Goal: Information Seeking & Learning: Learn about a topic

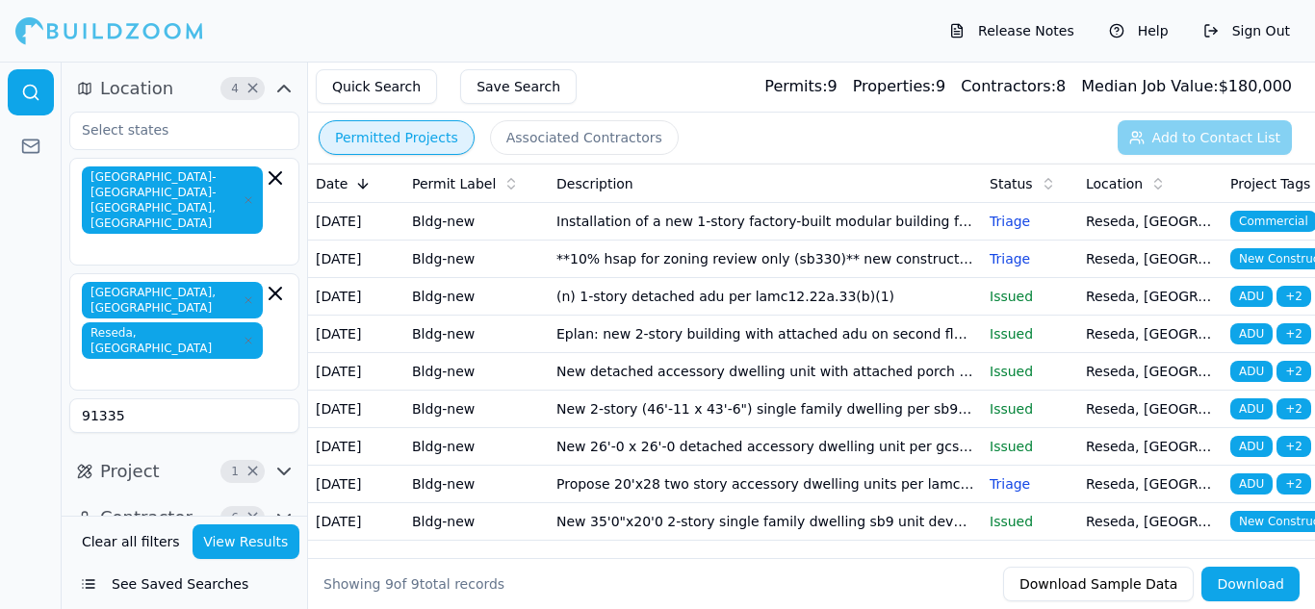
click at [812, 216] on td "Installation of a new 1-story factory-built modular building for library/multi-…" at bounding box center [765, 222] width 433 height 38
click at [810, 219] on td "Installation of a new 1-story factory-built modular building for library/multi-…" at bounding box center [765, 222] width 433 height 38
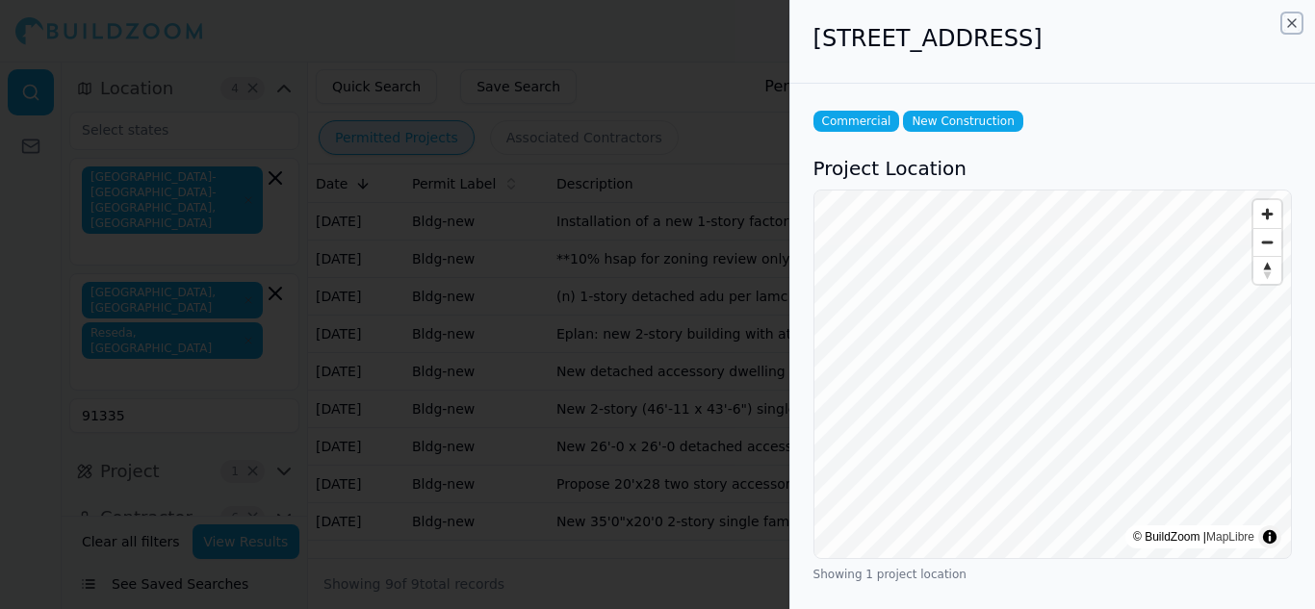
click at [1295, 25] on icon "button" at bounding box center [1291, 22] width 15 height 15
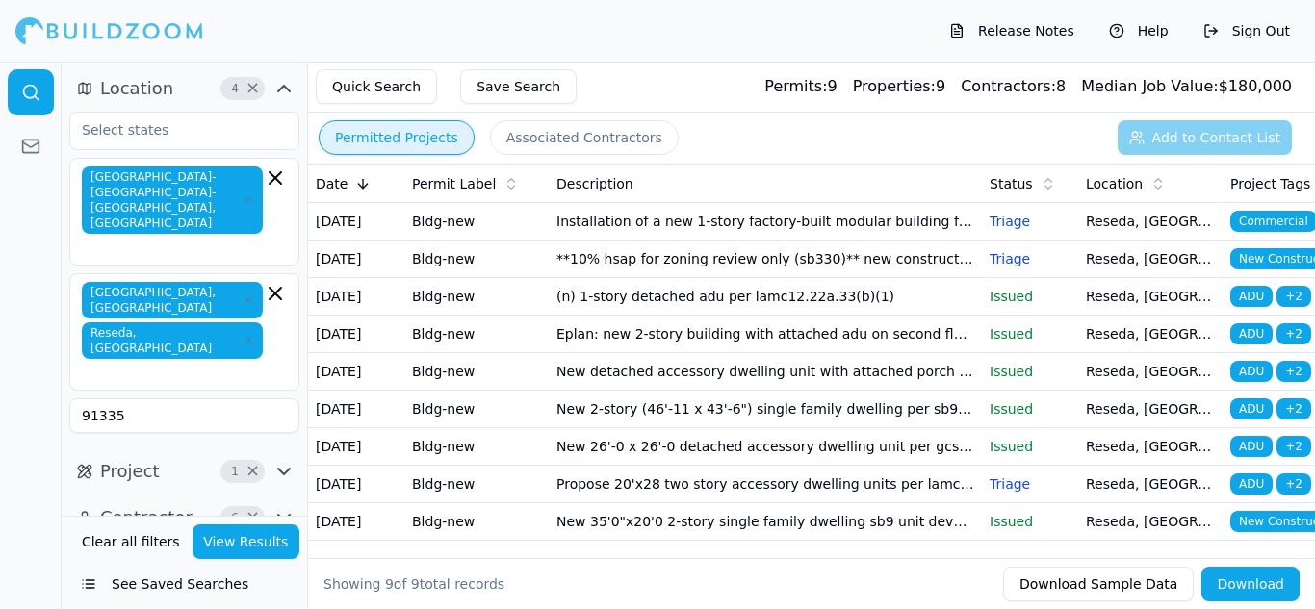
click at [1245, 269] on span "New Construction" at bounding box center [1289, 258] width 119 height 21
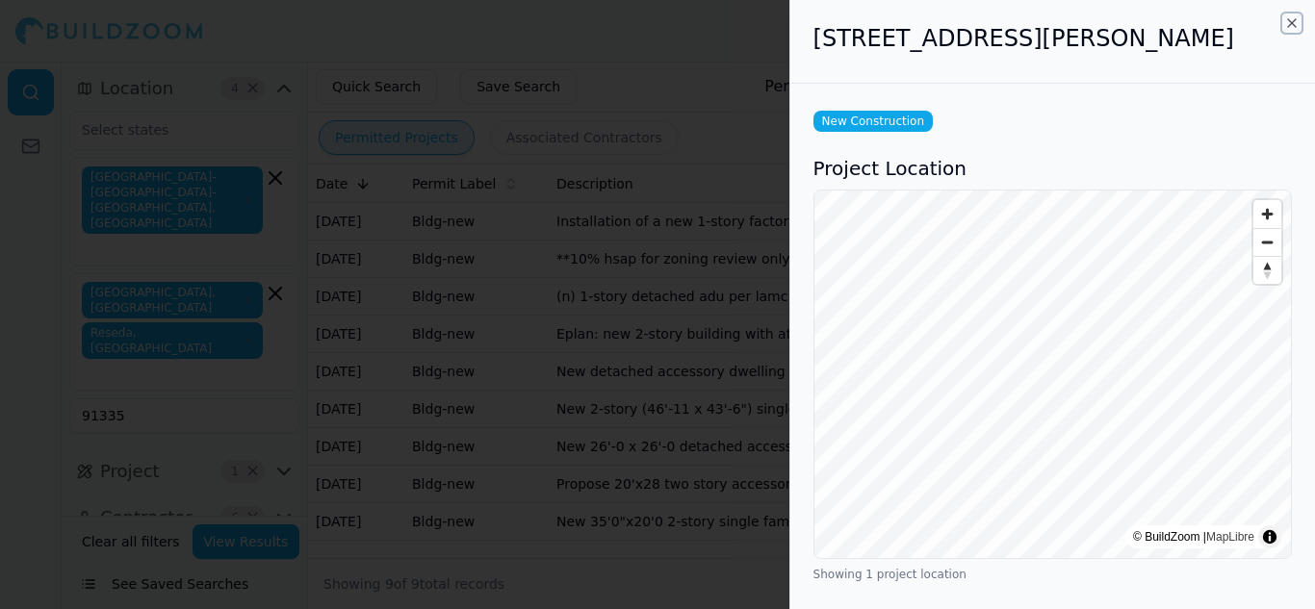
click at [1292, 26] on icon "button" at bounding box center [1291, 22] width 15 height 15
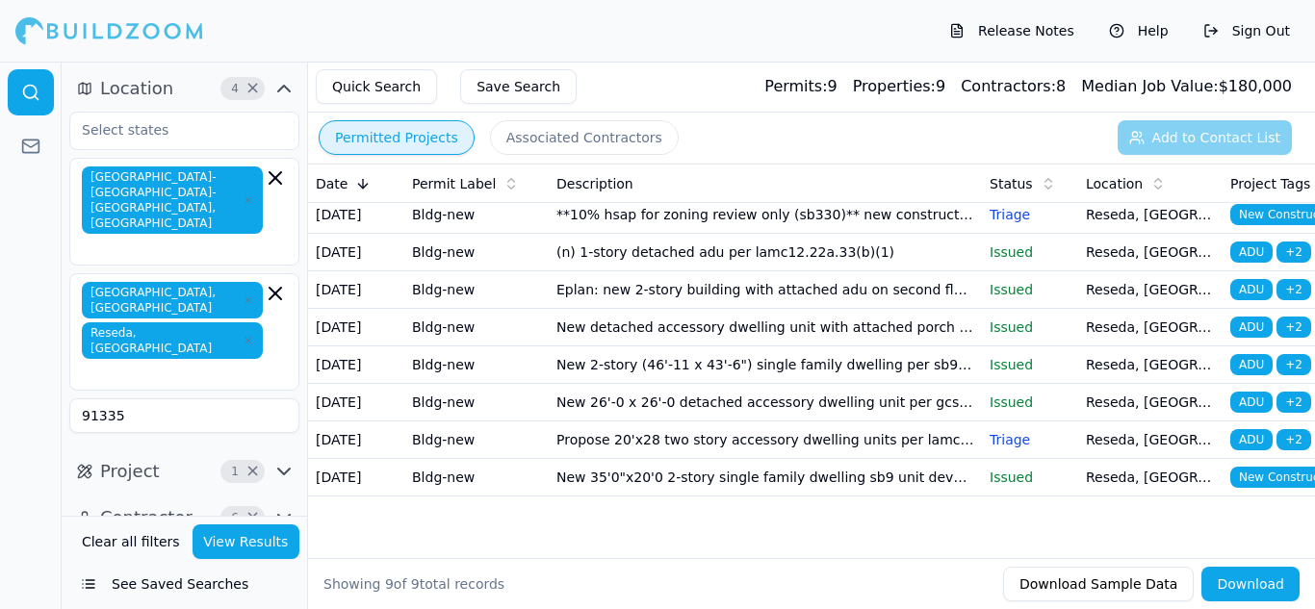
scroll to position [189, 0]
click at [269, 282] on icon "button" at bounding box center [275, 293] width 23 height 23
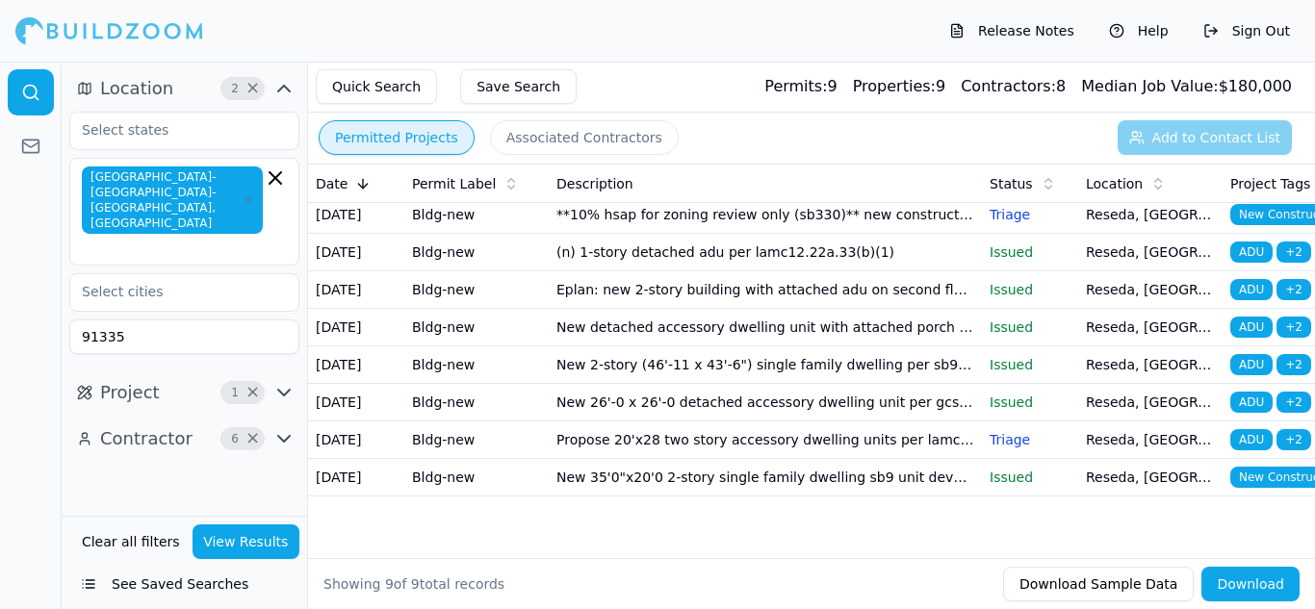
click at [233, 551] on button "View Results" at bounding box center [246, 542] width 108 height 35
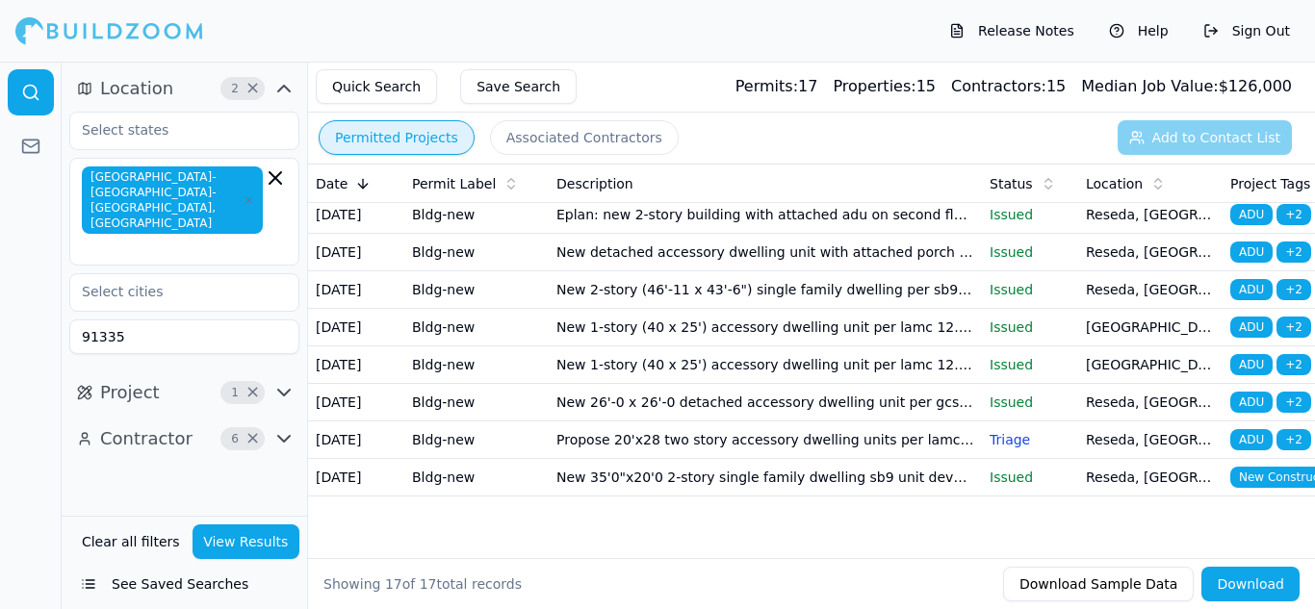
scroll to position [604, 0]
click at [985, 422] on td "Triage" at bounding box center [1030, 441] width 96 height 38
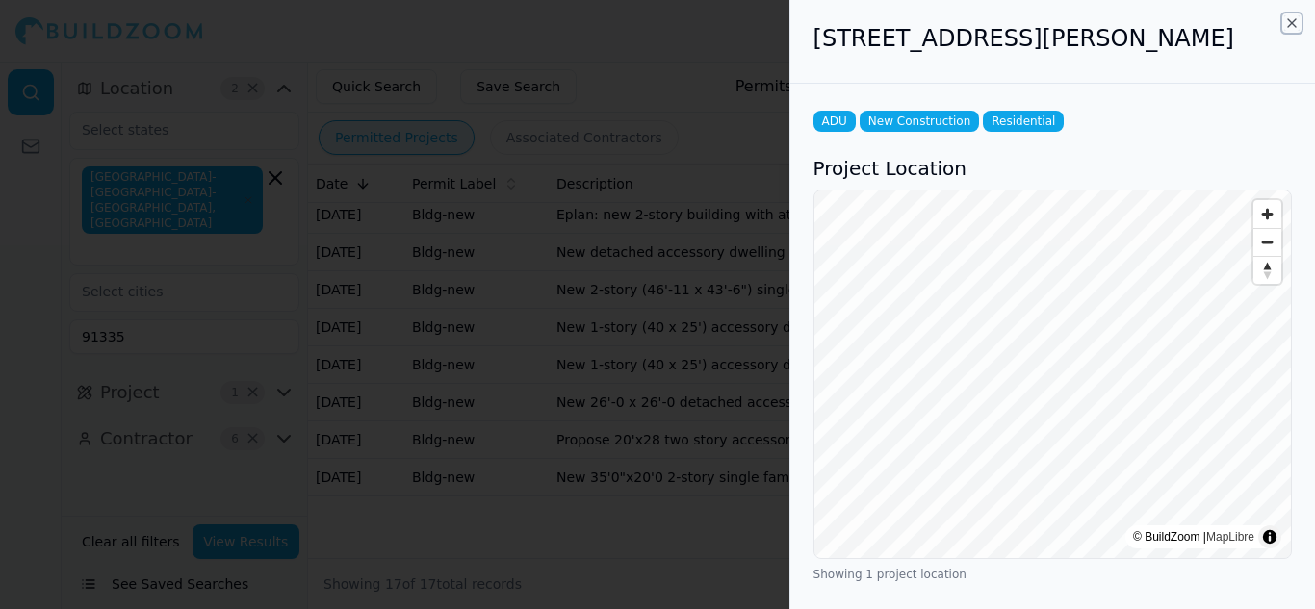
click at [1289, 27] on icon "button" at bounding box center [1291, 22] width 15 height 15
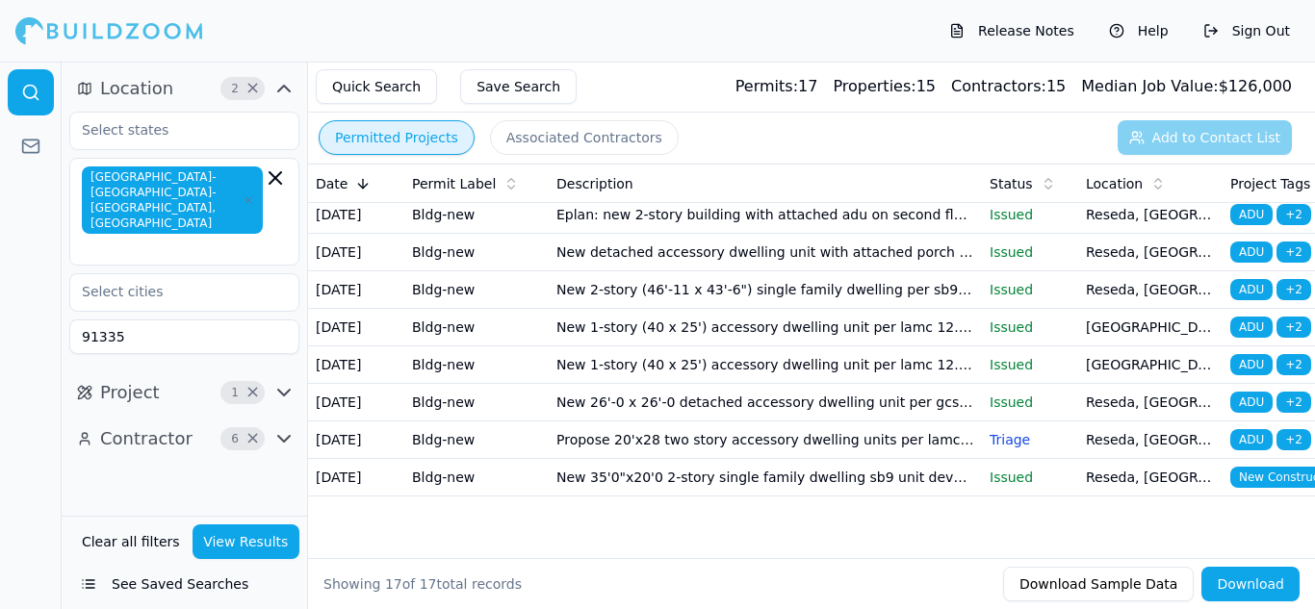
click at [496, 137] on button "Associated Contractors" at bounding box center [584, 137] width 189 height 35
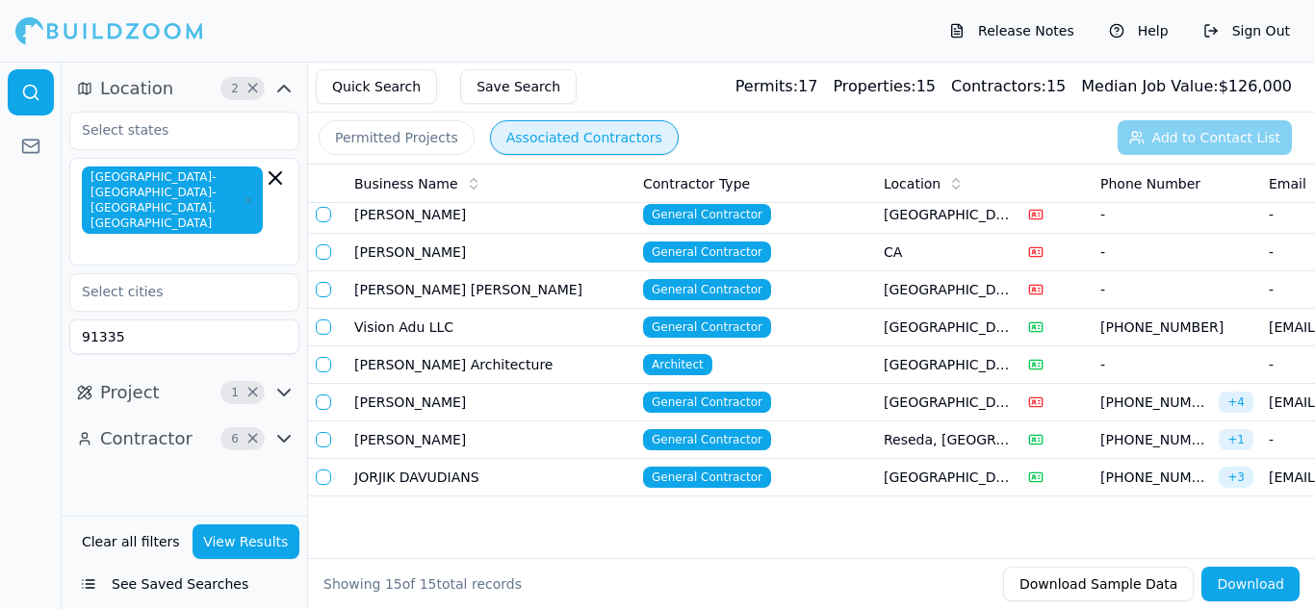
scroll to position [284, 0]
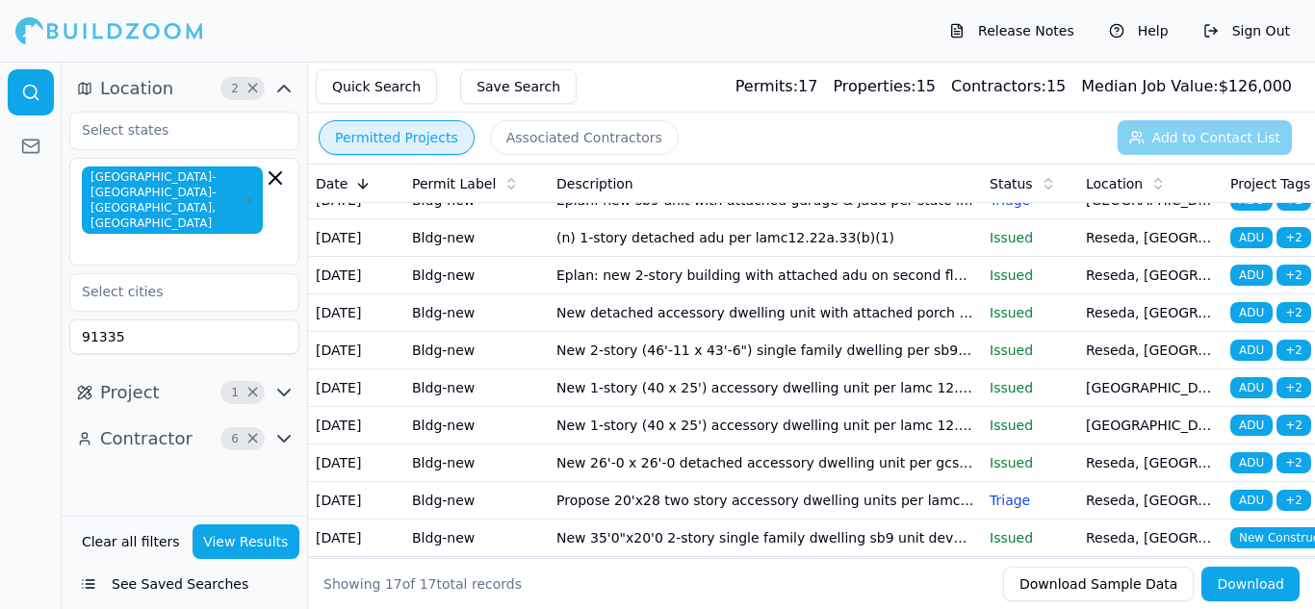
click at [429, 140] on button "Permitted Projects" at bounding box center [397, 137] width 156 height 35
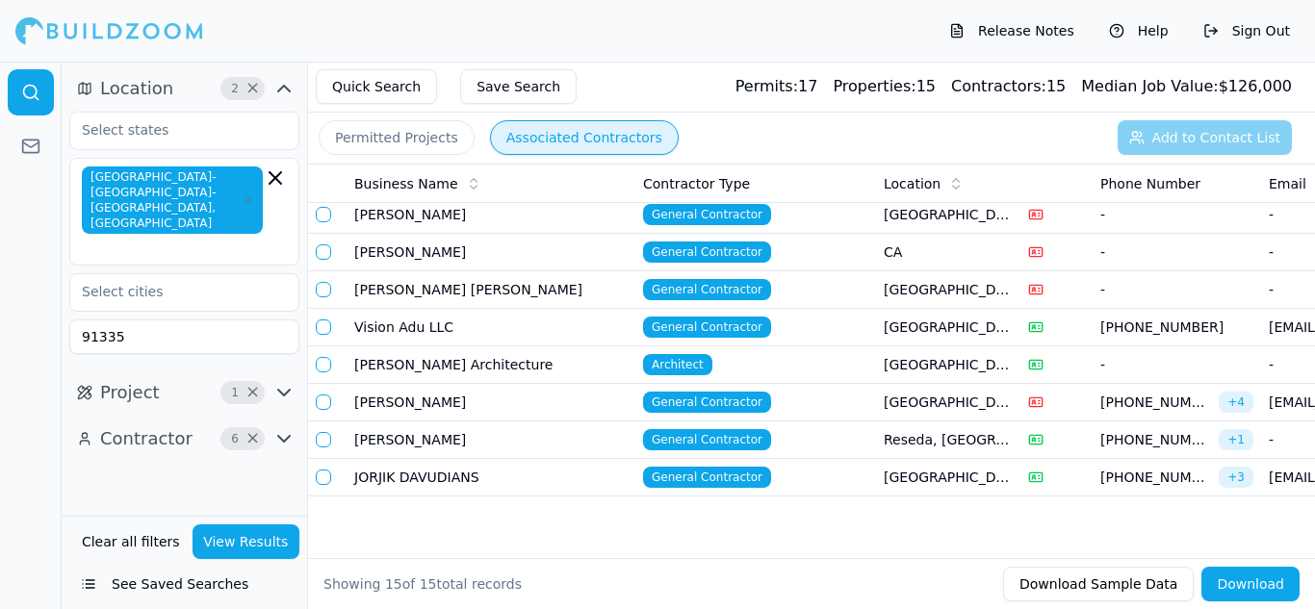
click at [529, 148] on button "Associated Contractors" at bounding box center [584, 137] width 189 height 35
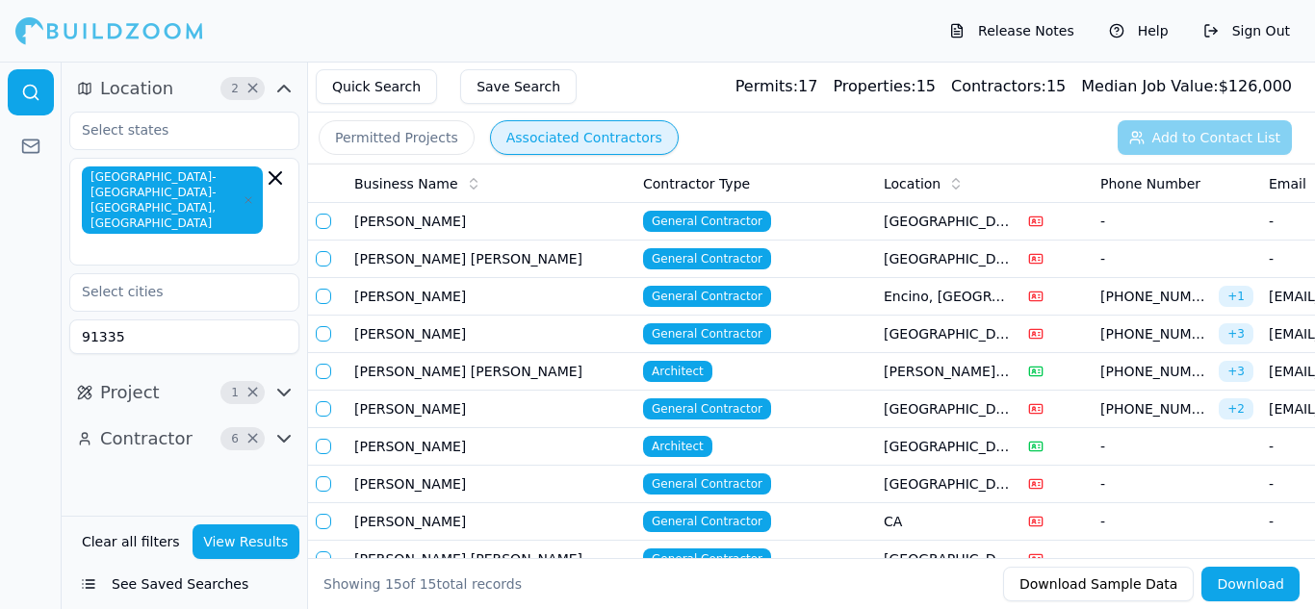
click at [409, 151] on button "Permitted Projects" at bounding box center [397, 137] width 156 height 35
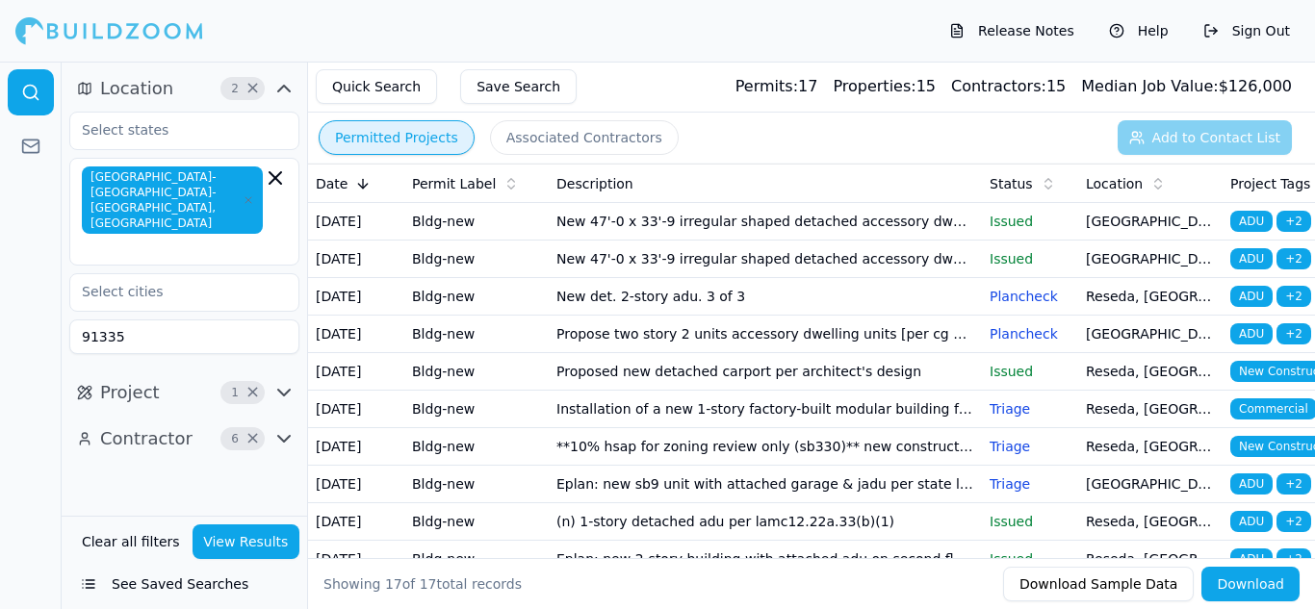
click at [592, 142] on button "Associated Contractors" at bounding box center [584, 137] width 189 height 35
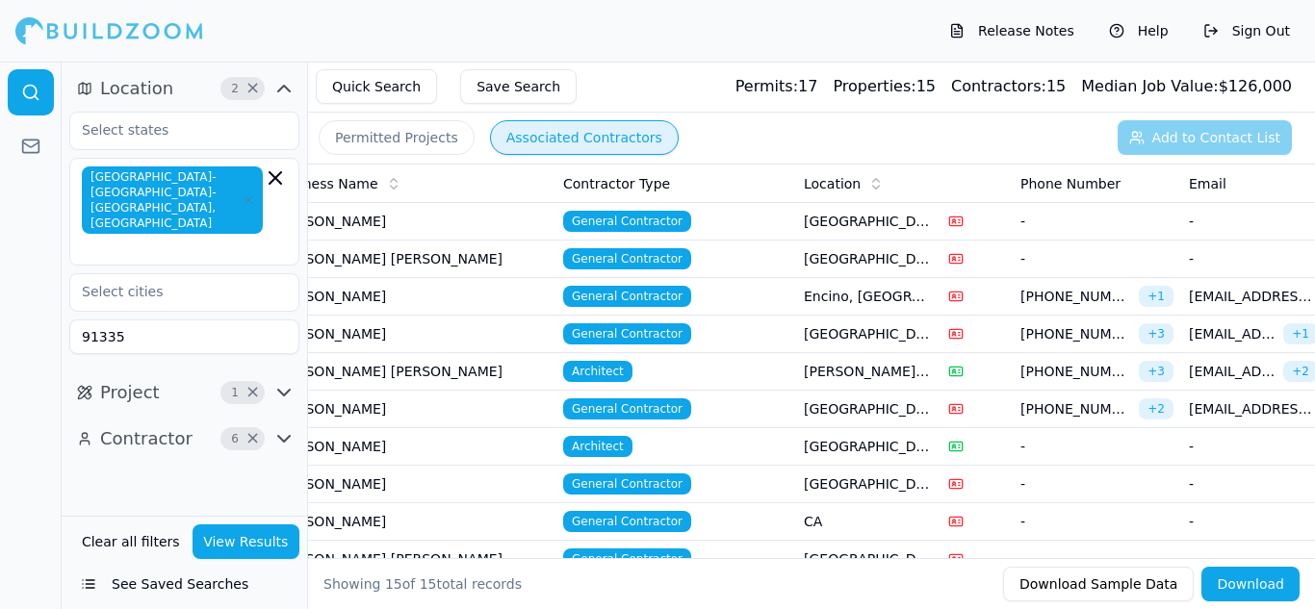
scroll to position [0, 32]
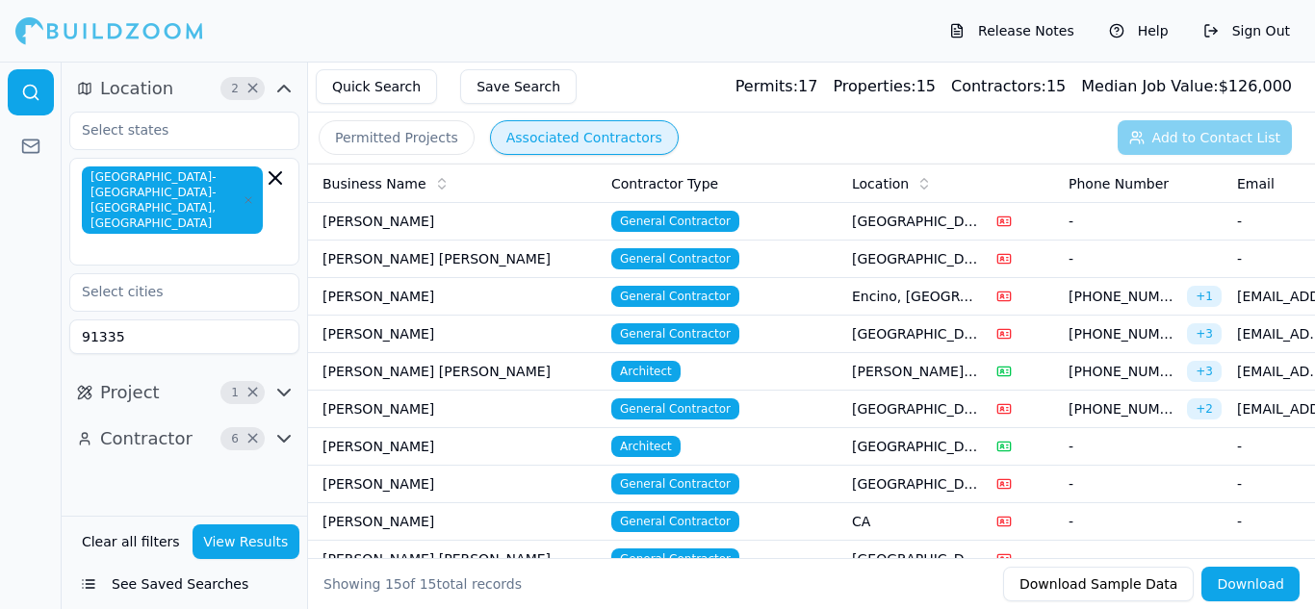
click at [435, 307] on td "Burnazyan, Gegam" at bounding box center [459, 297] width 289 height 38
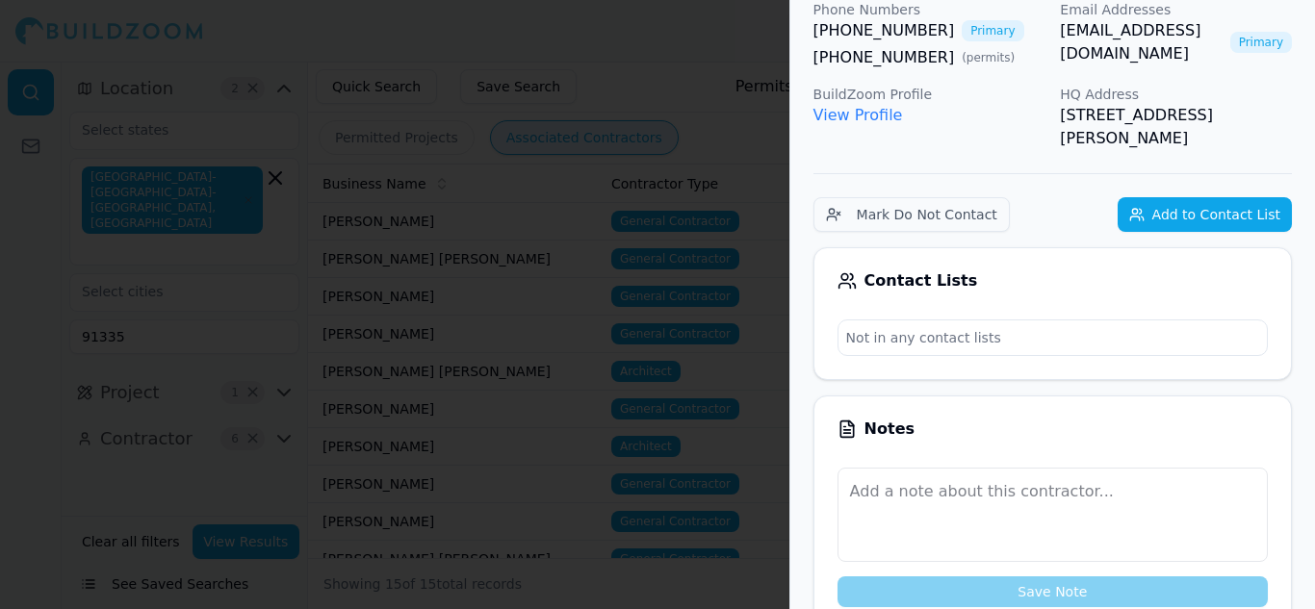
scroll to position [0, 0]
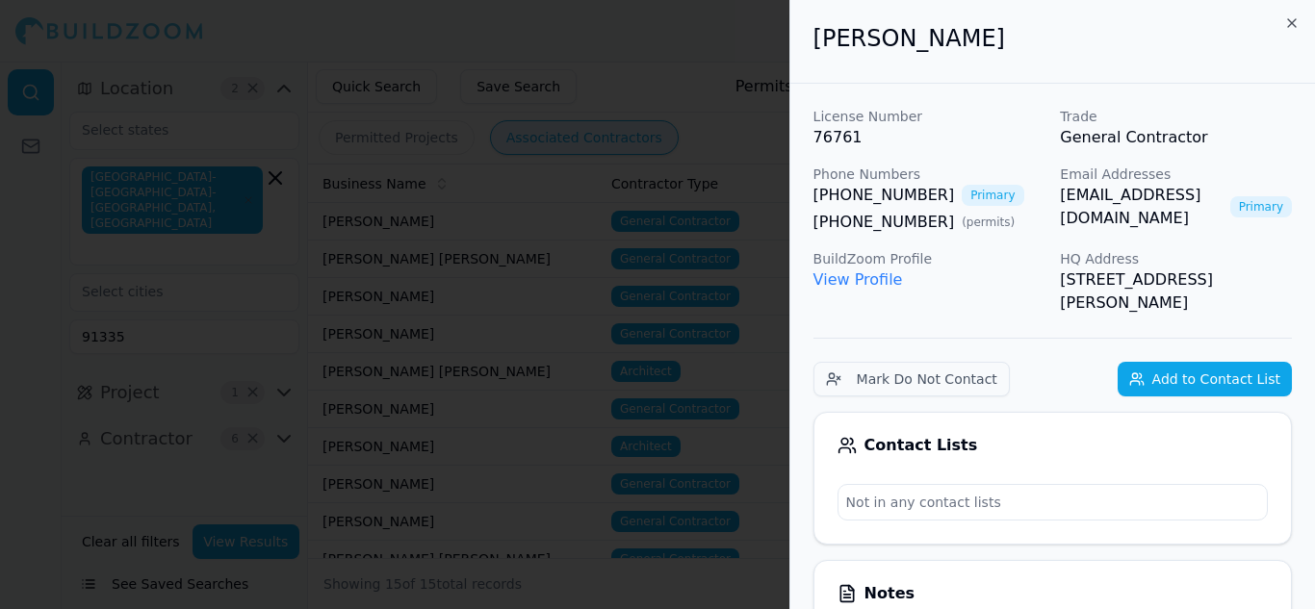
click at [1288, 47] on h2 "Burnazyan, Gegam" at bounding box center [1052, 38] width 478 height 31
click at [1295, 20] on icon "button" at bounding box center [1291, 22] width 15 height 15
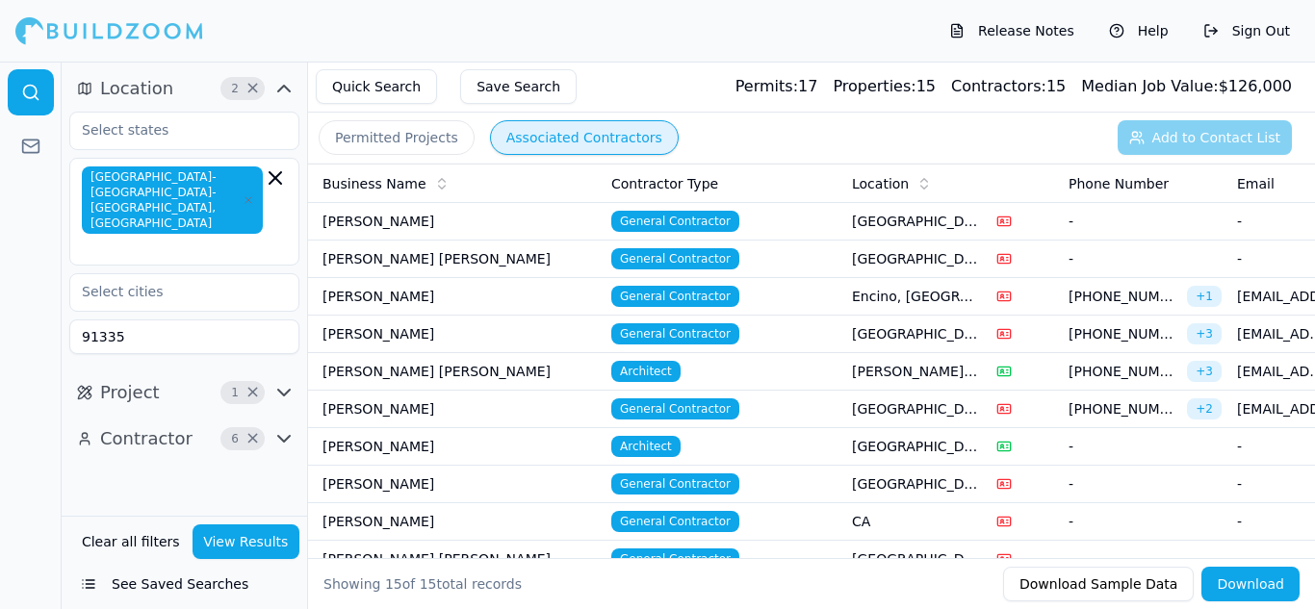
click at [417, 144] on button "Permitted Projects" at bounding box center [397, 137] width 156 height 35
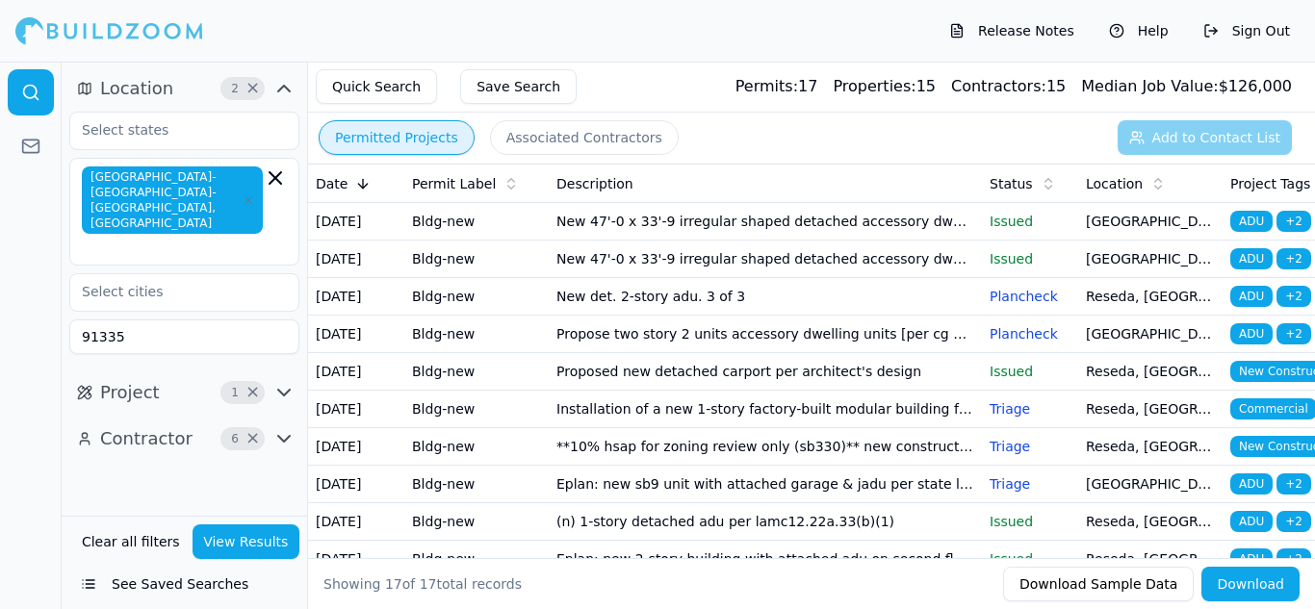
click at [542, 141] on button "Associated Contractors" at bounding box center [584, 137] width 189 height 35
click at [444, 142] on button "Permitted Projects" at bounding box center [397, 137] width 156 height 35
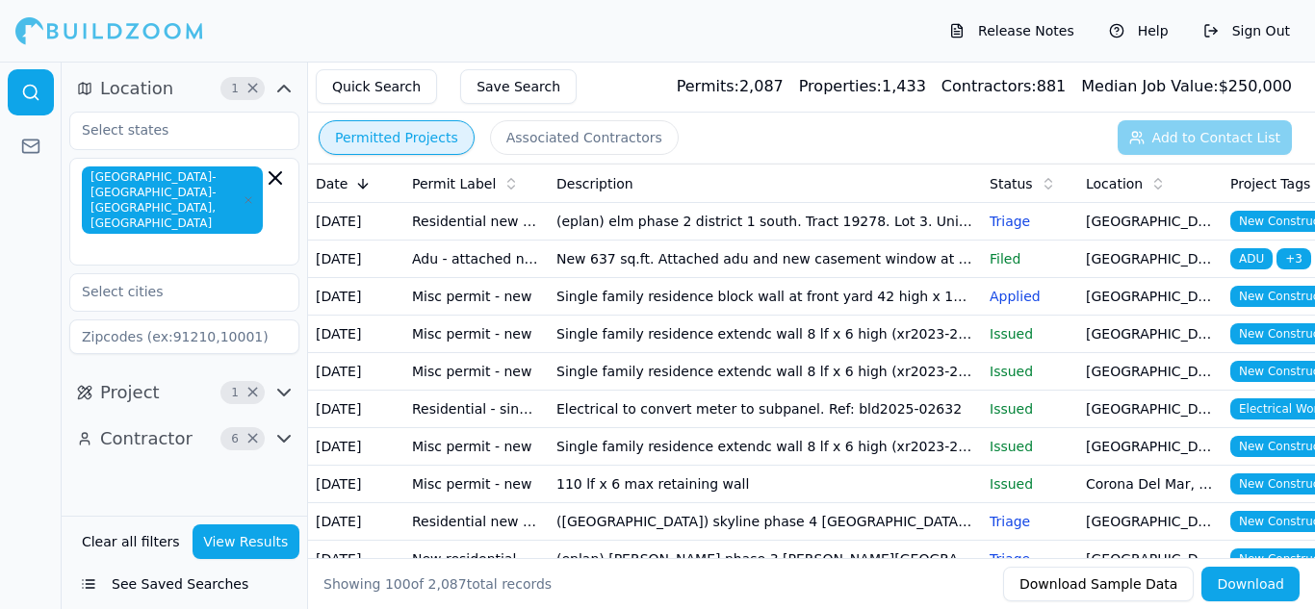
click at [639, 221] on td "(eplan) elm phase 2 district 1 south. Tract 19278. Lot 3. Units 54-59. 1 produc…" at bounding box center [765, 222] width 433 height 38
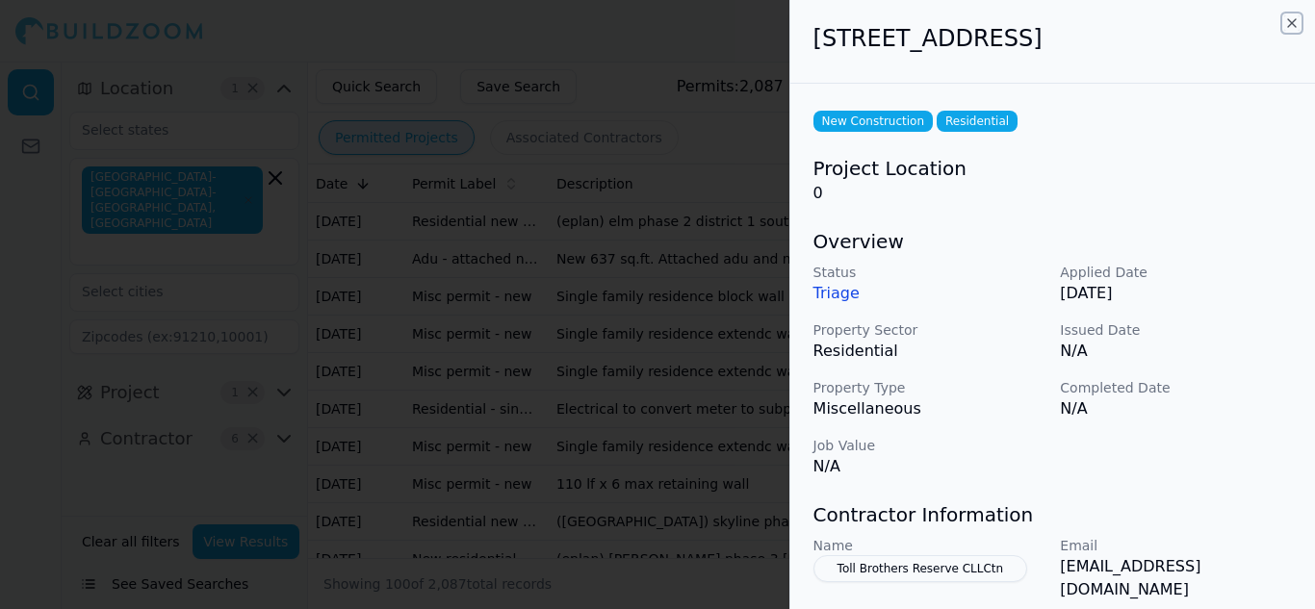
click at [1297, 23] on icon "button" at bounding box center [1291, 22] width 15 height 15
